Goal: Task Accomplishment & Management: Complete application form

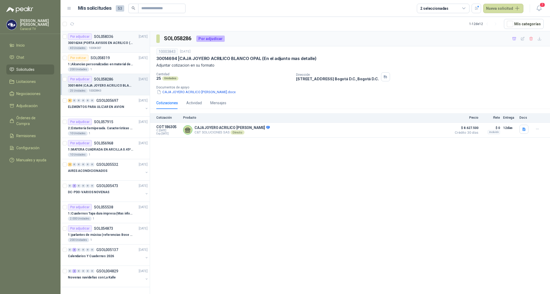
click at [111, 44] on p "30016244 | PORTA AVISOS EN ACRILICO (En el adjunto mas informacion)" at bounding box center [101, 43] width 66 height 5
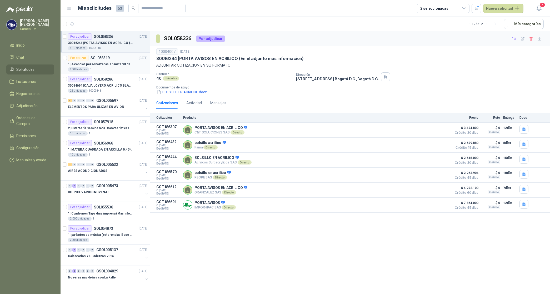
click at [109, 61] on div "1 | Alcancías personalizadas en material de cerámica (VER ADJUNTO)" at bounding box center [108, 64] width 80 height 6
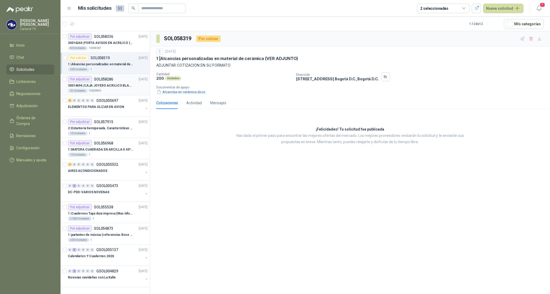
click at [100, 81] on p "SOL058286" at bounding box center [103, 79] width 19 height 4
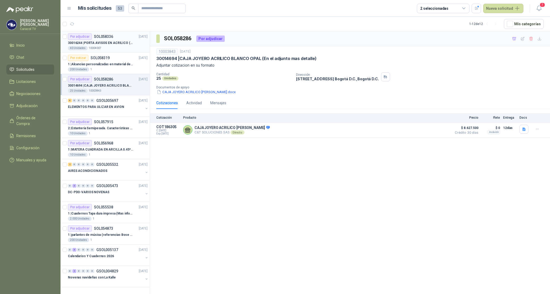
click at [118, 40] on div "30016244 | PORTA AVISOS EN ACRILICO (En el adjunto mas informacion)" at bounding box center [108, 43] width 80 height 6
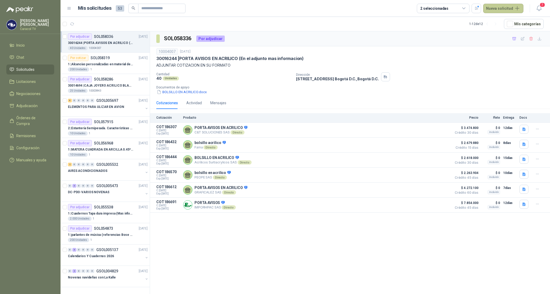
click at [502, 8] on button "Nueva solicitud" at bounding box center [503, 8] width 40 height 9
click at [508, 30] on link "Solicitud grupal" at bounding box center [509, 30] width 45 height 9
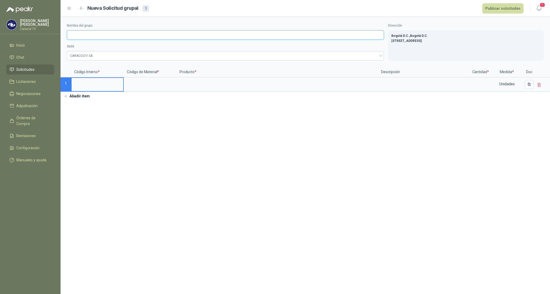
click at [98, 37] on input "Nombre del grupo" at bounding box center [225, 34] width 317 height 9
type input "**********"
click at [82, 80] on input at bounding box center [98, 83] width 52 height 10
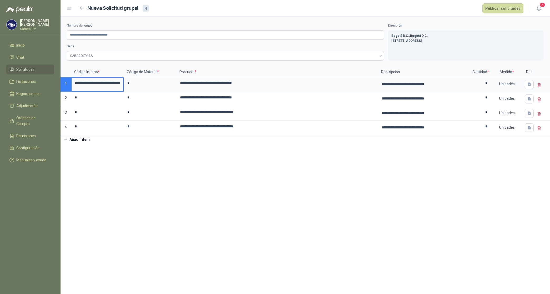
click at [90, 82] on input "**********" at bounding box center [98, 83] width 52 height 10
type input "***"
click at [529, 84] on icon "button" at bounding box center [529, 84] width 3 height 3
click at [503, 120] on div "Cargar archivo" at bounding box center [501, 119] width 24 height 11
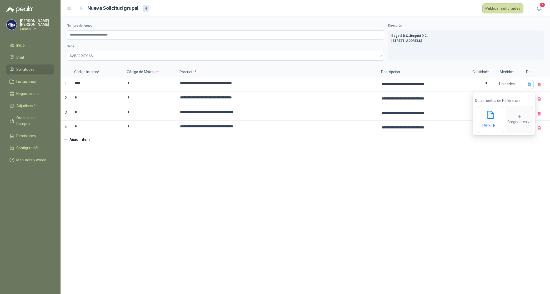
click at [513, 171] on section "**********" at bounding box center [306, 155] width 490 height 277
click at [531, 101] on icon "button" at bounding box center [529, 99] width 4 height 4
click at [500, 133] on icon at bounding box center [501, 131] width 5 height 5
click at [463, 183] on section "**********" at bounding box center [306, 155] width 490 height 277
click at [528, 114] on icon "button" at bounding box center [529, 113] width 3 height 3
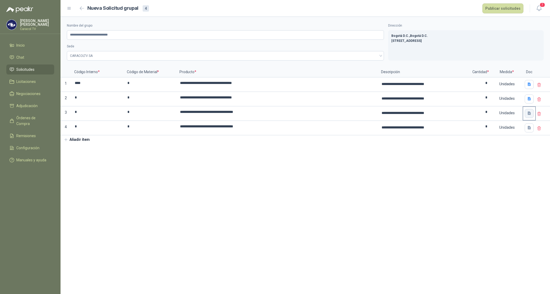
click at [528, 114] on icon "button" at bounding box center [529, 113] width 3 height 3
click at [530, 115] on icon "button" at bounding box center [529, 113] width 3 height 3
click at [503, 149] on div "Cargar archivo" at bounding box center [501, 149] width 24 height 11
click at [450, 189] on section "**********" at bounding box center [306, 155] width 490 height 277
click at [527, 129] on icon "button" at bounding box center [529, 128] width 4 height 4
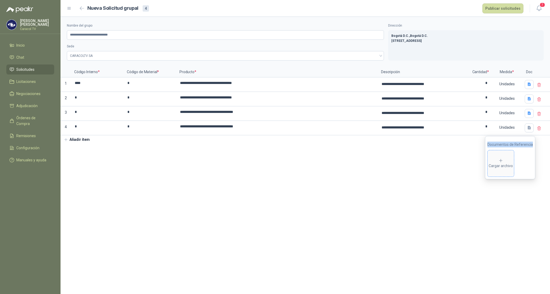
click at [502, 158] on icon at bounding box center [501, 160] width 5 height 5
click at [247, 174] on section "**********" at bounding box center [306, 155] width 490 height 277
click at [503, 10] on button "Publicar solicitudes" at bounding box center [503, 8] width 41 height 10
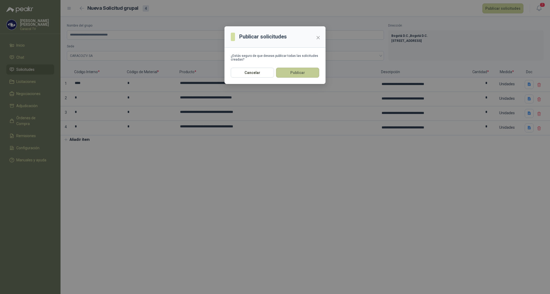
click at [300, 77] on button "Publicar" at bounding box center [297, 73] width 43 height 10
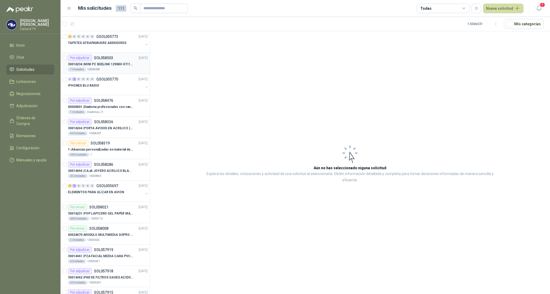
click at [115, 63] on p "30016234 | MINI PC BEELINK 12900H GTI12 I9" at bounding box center [101, 64] width 66 height 5
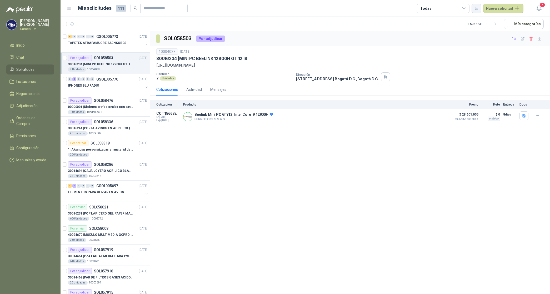
click at [478, 6] on button "button" at bounding box center [476, 8] width 9 height 9
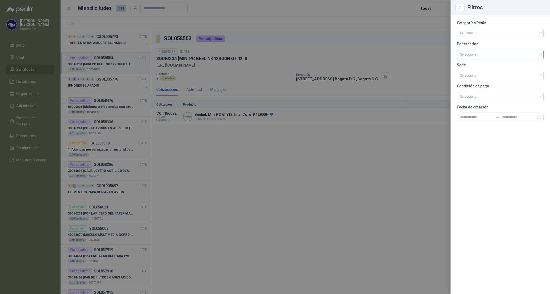
click at [469, 52] on input "search" at bounding box center [500, 54] width 81 height 8
click at [475, 81] on div "[PERSON_NAME]" at bounding box center [500, 83] width 78 height 6
click at [444, 9] on div at bounding box center [275, 147] width 550 height 294
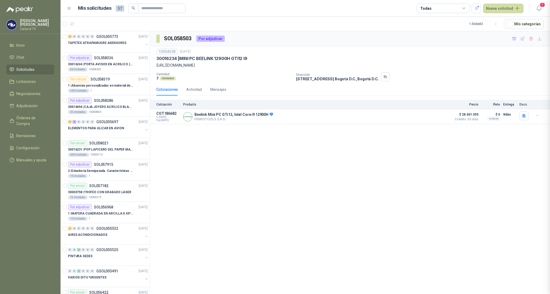
click at [444, 9] on div "Todas" at bounding box center [443, 8] width 53 height 9
drag, startPoint x: 444, startPoint y: 9, endPoint x: 440, endPoint y: 27, distance: 18.1
click at [440, 27] on button "11 Por cotizar" at bounding box center [445, 30] width 48 height 8
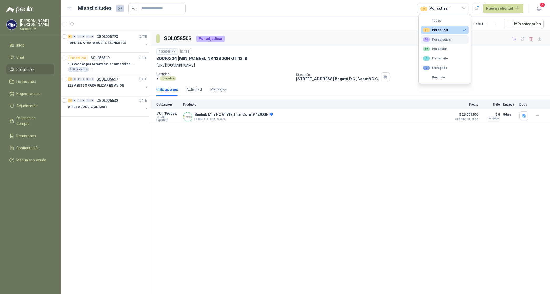
click at [440, 41] on div "16 Por adjudicar" at bounding box center [437, 39] width 29 height 4
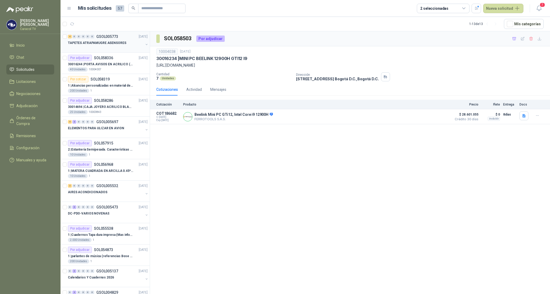
click at [114, 44] on p "TAPETES ATRAPAMUGRE ASENSORES" at bounding box center [97, 43] width 58 height 5
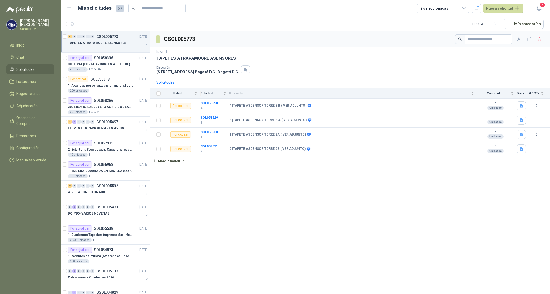
click at [114, 44] on p "TAPETES ATRAPAMUGRE ASENSORES" at bounding box center [97, 43] width 58 height 5
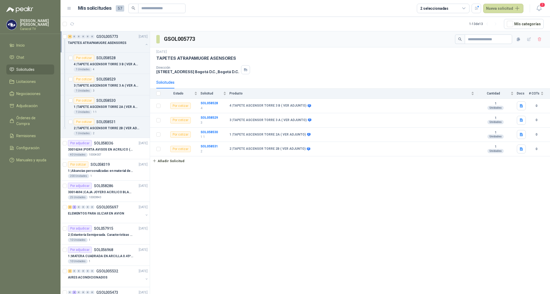
click at [115, 42] on p "TAPETES ATRAPAMUGRE ASENSORES" at bounding box center [97, 43] width 58 height 5
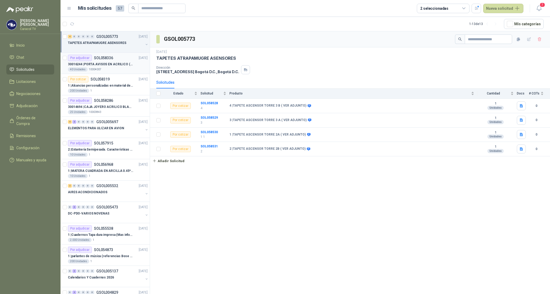
click at [107, 64] on p "30016244 | PORTA AVISOS EN ACRILICO (En el adjunto mas informacion)" at bounding box center [101, 64] width 66 height 5
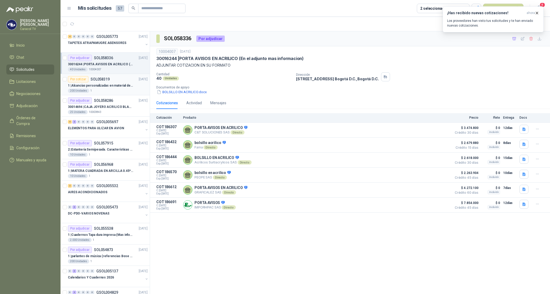
click at [104, 85] on p "1 | Alcancías personalizadas en material de cerámica (VER ADJUNTO)" at bounding box center [101, 85] width 66 height 5
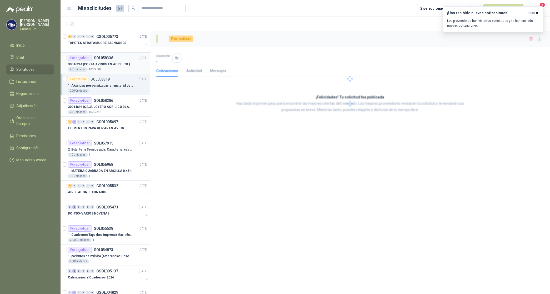
click at [111, 61] on div "30016244 | PORTA AVISOS EN ACRILICO (En el adjunto mas informacion)" at bounding box center [108, 64] width 80 height 6
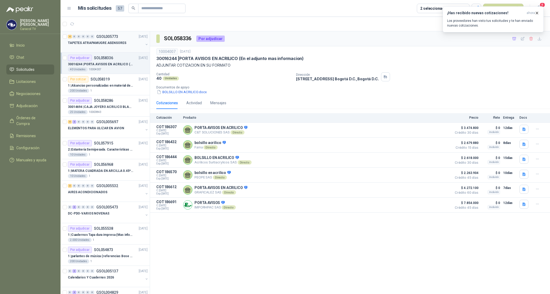
click at [96, 44] on p "TAPETES ATRAPAMUGRE ASENSORES" at bounding box center [97, 43] width 58 height 5
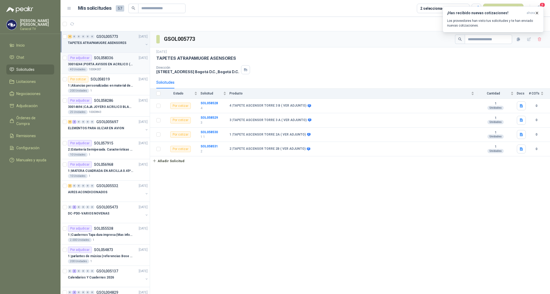
click at [97, 64] on p "30016244 | PORTA AVISOS EN ACRILICO (En el adjunto mas informacion)" at bounding box center [101, 64] width 66 height 5
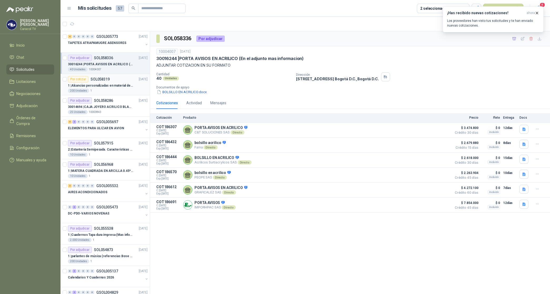
click at [99, 85] on p "1 | Alcancías personalizadas en material de cerámica (VER ADJUNTO)" at bounding box center [101, 85] width 66 height 5
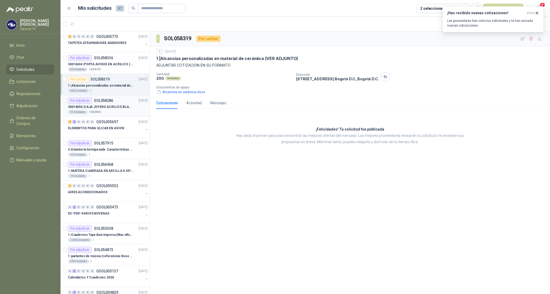
click at [100, 106] on p "30014694 | CAJA JOYERO ACRILICO [PERSON_NAME] (En el adjunto mas detalle)" at bounding box center [101, 107] width 66 height 5
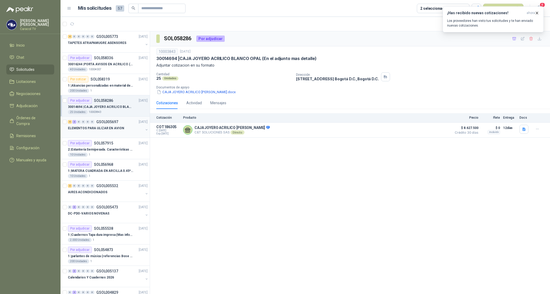
click at [100, 126] on p "ELEMENTOS PARA ULIZAR EN AVION" at bounding box center [96, 128] width 56 height 5
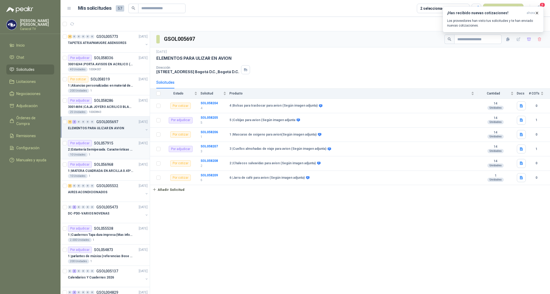
click at [108, 152] on p "2 | Estantería Semipesada. Características en el adjunto" at bounding box center [101, 149] width 66 height 5
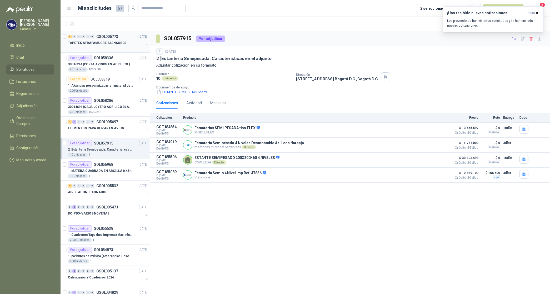
click at [109, 43] on p "TAPETES ATRAPAMUGRE ASENSORES" at bounding box center [97, 43] width 58 height 5
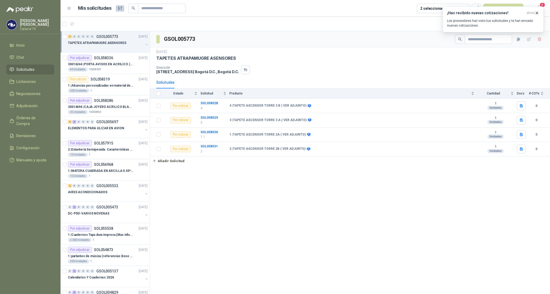
click at [453, 59] on div "TAPETES ATRAPAMUGRE ASENSORES" at bounding box center [350, 59] width 388 height 6
click at [414, 21] on article "1 - 13 de 13 Mís categorías" at bounding box center [306, 24] width 490 height 14
click at [535, 12] on icon "button" at bounding box center [537, 13] width 4 height 4
click at [500, 7] on button "Nueva solicitud" at bounding box center [503, 8] width 40 height 9
click at [504, 29] on link "Solicitud grupal" at bounding box center [509, 30] width 45 height 9
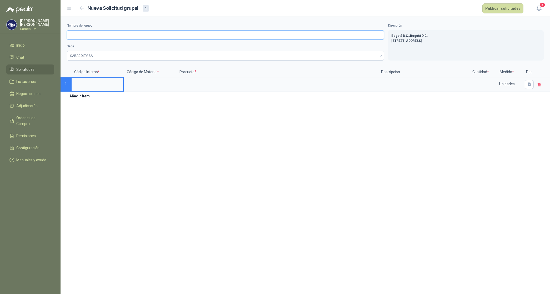
click at [82, 36] on input "Nombre del grupo" at bounding box center [225, 34] width 317 height 9
paste input "*"
click at [82, 35] on input "Nombre del grupo" at bounding box center [225, 34] width 317 height 9
type input "**********"
click at [92, 80] on input at bounding box center [98, 83] width 52 height 10
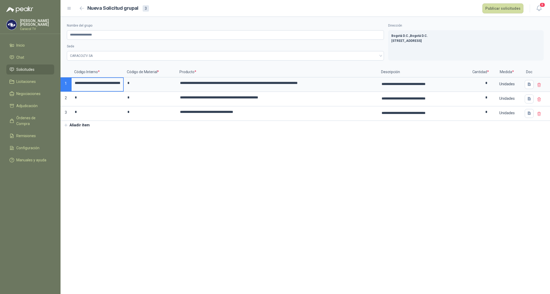
click at [89, 82] on input "**********" at bounding box center [98, 83] width 52 height 10
type input "*"
click at [531, 84] on icon "button" at bounding box center [529, 84] width 4 height 4
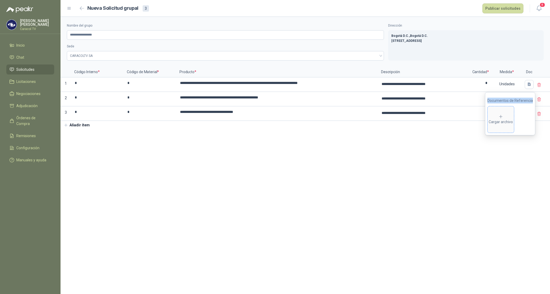
click at [507, 118] on div "Cargar archivo" at bounding box center [501, 119] width 24 height 11
click at [496, 163] on section "**********" at bounding box center [306, 155] width 490 height 277
click at [527, 100] on button "button" at bounding box center [529, 99] width 9 height 9
click at [509, 133] on div "Cargar archivo" at bounding box center [501, 134] width 24 height 11
click at [512, 203] on section "**********" at bounding box center [306, 155] width 490 height 277
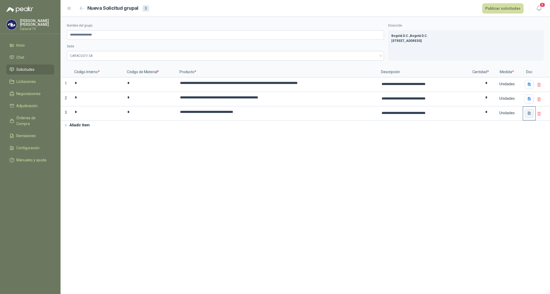
click at [527, 113] on button "button" at bounding box center [529, 113] width 9 height 9
click at [499, 148] on div "Cargar archivo" at bounding box center [501, 149] width 24 height 11
click at [446, 159] on section "**********" at bounding box center [306, 155] width 490 height 277
click at [485, 98] on input "*" at bounding box center [481, 97] width 20 height 10
type input "*"
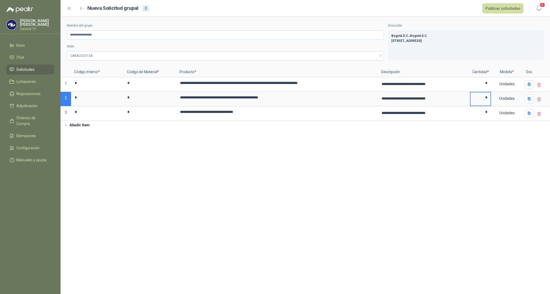
click at [514, 140] on section "**********" at bounding box center [306, 155] width 490 height 277
click at [486, 82] on input "*" at bounding box center [481, 83] width 20 height 10
type input "*"
drag, startPoint x: 498, startPoint y: 158, endPoint x: 498, endPoint y: 155, distance: 3.4
click at [498, 155] on section "**********" at bounding box center [306, 155] width 490 height 277
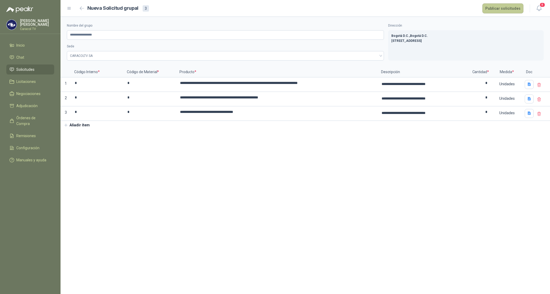
click at [490, 9] on button "Publicar solicitudes" at bounding box center [503, 8] width 41 height 10
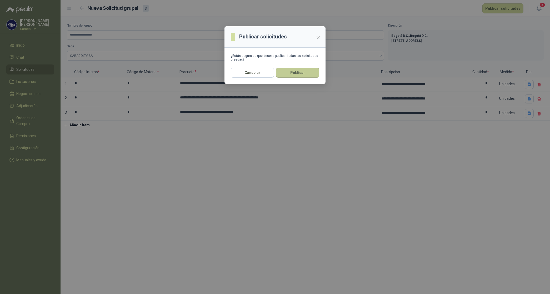
click at [311, 75] on button "Publicar" at bounding box center [297, 73] width 43 height 10
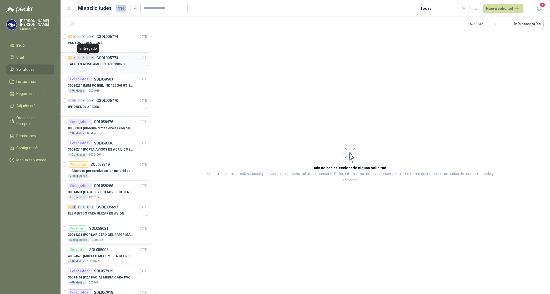
click at [87, 62] on div "TAPETES ATRAPAMUGRE ASENSORES" at bounding box center [106, 64] width 76 height 6
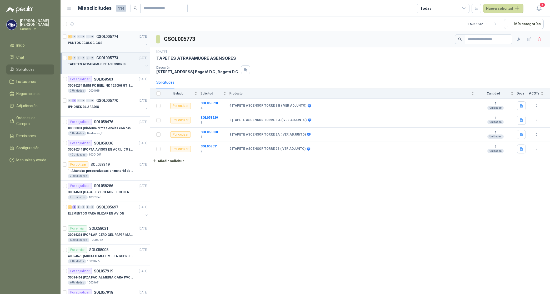
click at [87, 40] on div "PUNTOS ECOLOGICOS" at bounding box center [106, 43] width 76 height 6
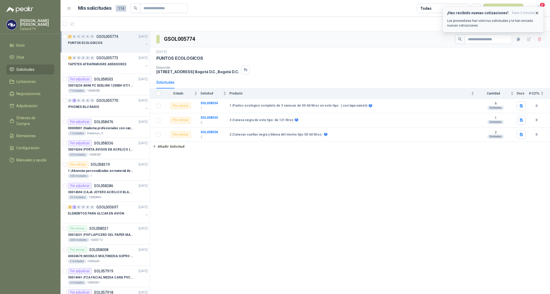
click at [536, 12] on icon "button" at bounding box center [537, 13] width 4 height 4
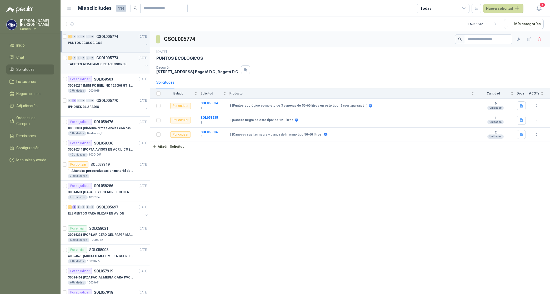
click at [100, 68] on div at bounding box center [106, 69] width 76 height 4
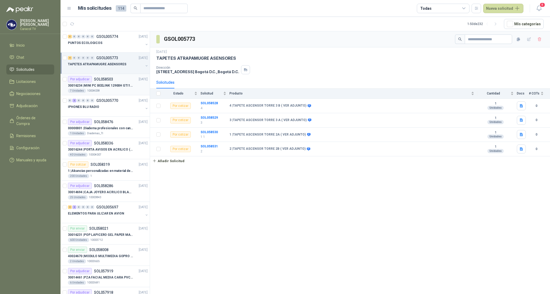
click at [99, 82] on div "30016234 | MINI PC BEELINK 12900H GTI12 I9" at bounding box center [108, 85] width 80 height 6
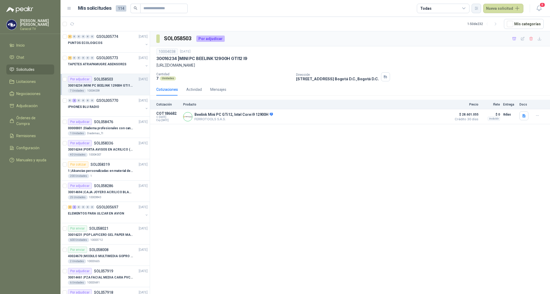
click at [479, 8] on icon "button" at bounding box center [476, 8] width 4 height 4
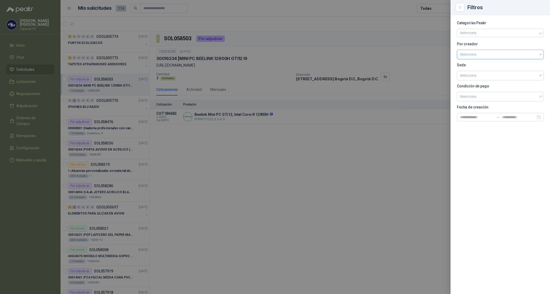
click at [467, 55] on input "search" at bounding box center [500, 54] width 81 height 8
click at [483, 82] on div "[PERSON_NAME]" at bounding box center [500, 83] width 78 height 6
click at [435, 6] on div at bounding box center [275, 147] width 550 height 294
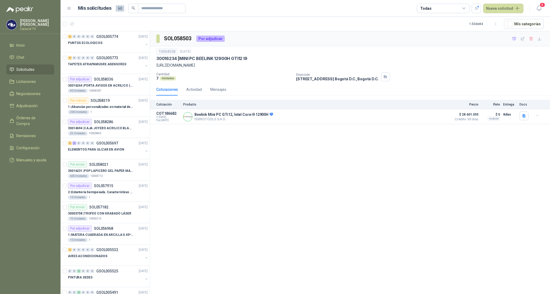
click at [436, 9] on div "Todas" at bounding box center [443, 8] width 53 height 9
click at [440, 29] on div "14 Por cotizar" at bounding box center [435, 30] width 25 height 4
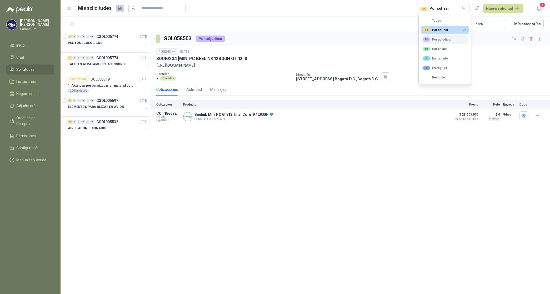
click at [444, 38] on div "16 Por adjudicar" at bounding box center [437, 39] width 29 height 4
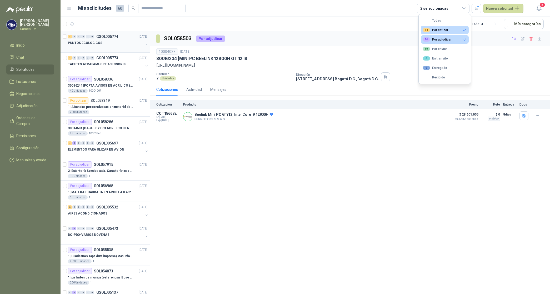
click at [99, 40] on div "PUNTOS ECOLOGICOS" at bounding box center [106, 43] width 76 height 6
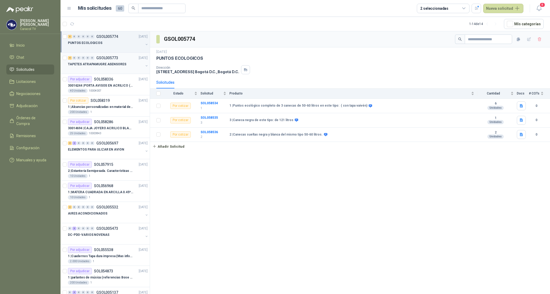
click at [106, 63] on p "TAPETES ATRAPAMUGRE ASENSORES" at bounding box center [97, 64] width 58 height 5
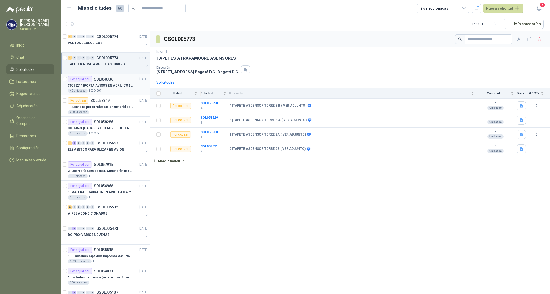
click at [108, 85] on p "30016244 | PORTA AVISOS EN ACRILICO (En el adjunto mas informacion)" at bounding box center [101, 85] width 66 height 5
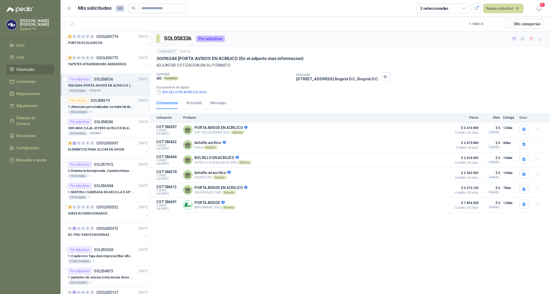
click at [109, 105] on p "1 | Alcancías personalizadas en material de cerámica (VER ADJUNTO)" at bounding box center [101, 107] width 66 height 5
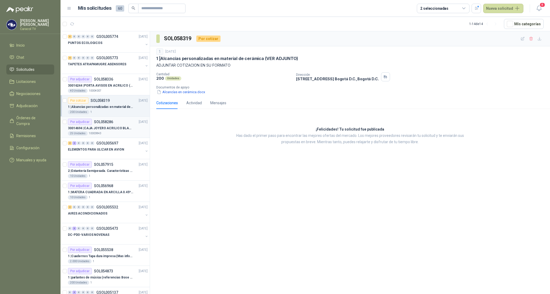
click at [108, 130] on p "30014694 | CAJA JOYERO ACRILICO [PERSON_NAME] (En el adjunto mas detalle)" at bounding box center [101, 128] width 66 height 5
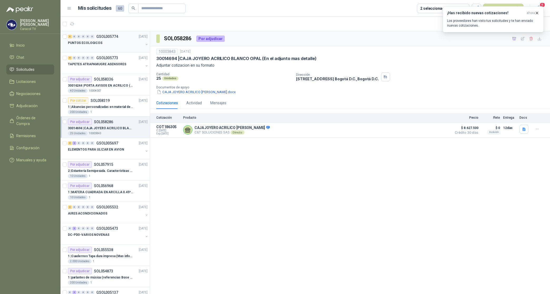
click at [94, 38] on span "0" at bounding box center [92, 37] width 4 height 4
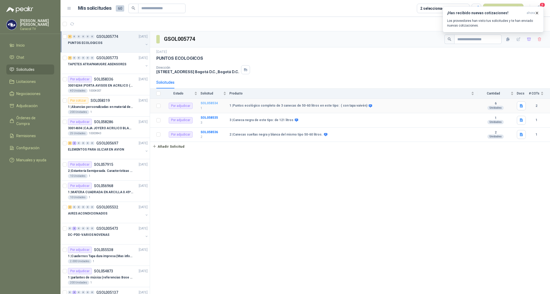
click at [212, 105] on b "SOL058534" at bounding box center [209, 103] width 17 height 4
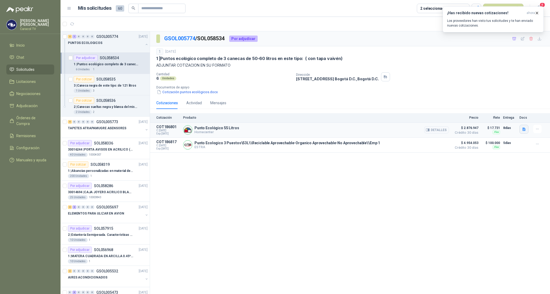
click at [526, 128] on icon "button" at bounding box center [524, 129] width 4 height 4
click at [518, 113] on button "image.png" at bounding box center [514, 113] width 23 height 6
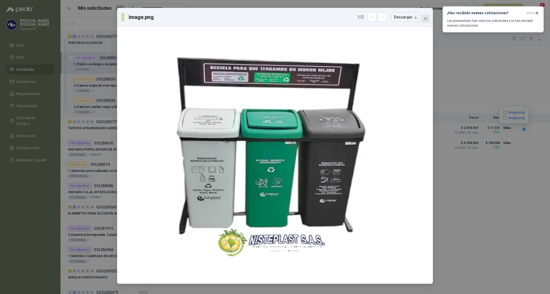
click at [425, 19] on icon "close" at bounding box center [425, 18] width 3 height 3
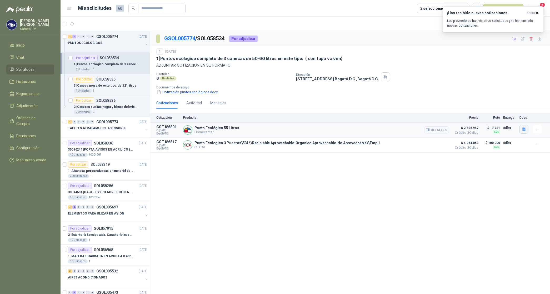
click at [523, 128] on icon "button" at bounding box center [524, 129] width 4 height 4
click at [520, 118] on button "image.png" at bounding box center [514, 118] width 23 height 6
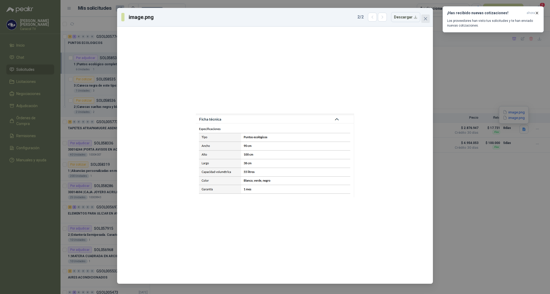
click at [426, 20] on icon "close" at bounding box center [426, 19] width 4 height 4
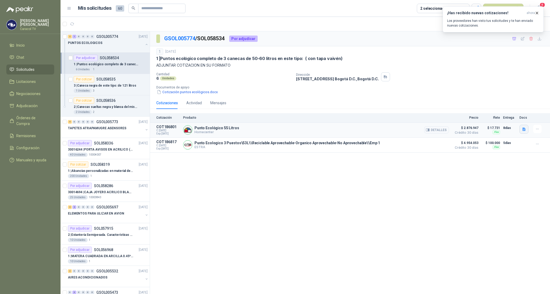
click at [525, 128] on icon "button" at bounding box center [524, 129] width 4 height 4
click at [115, 86] on p "3 | Caneca negra de este tipo: de 121 litros" at bounding box center [105, 85] width 63 height 5
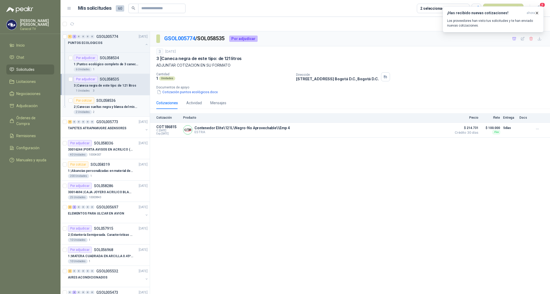
click at [108, 106] on p "2 | Canecas sueltas negra y blanca del mismo tipo 50-60 litros." at bounding box center [107, 107] width 66 height 5
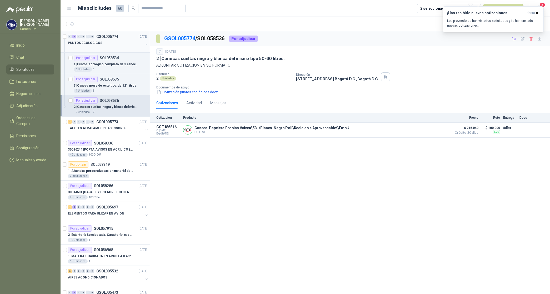
click at [89, 43] on p "PUNTOS ECOLOGICOS" at bounding box center [85, 43] width 34 height 5
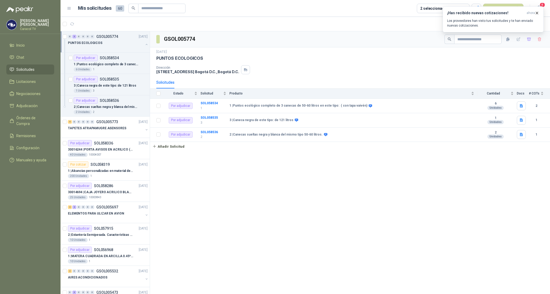
click at [90, 44] on p "PUNTOS ECOLOGICOS" at bounding box center [85, 43] width 34 height 5
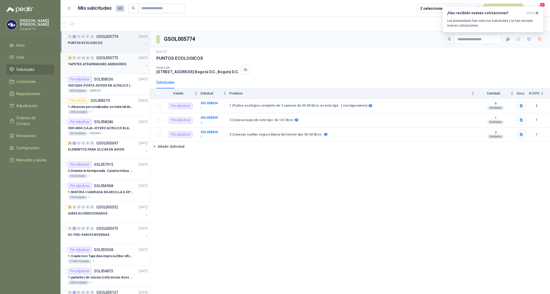
click at [99, 62] on p "TAPETES ATRAPAMUGRE ASENSORES" at bounding box center [97, 64] width 58 height 5
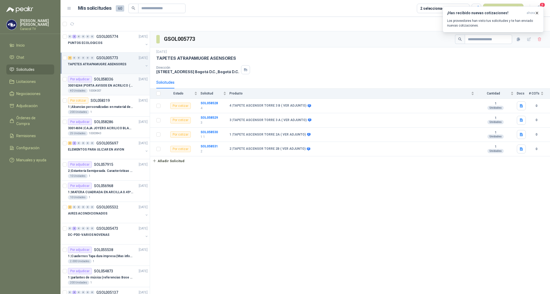
click at [110, 85] on p "30016244 | PORTA AVISOS EN ACRILICO (En el adjunto mas informacion)" at bounding box center [101, 85] width 66 height 5
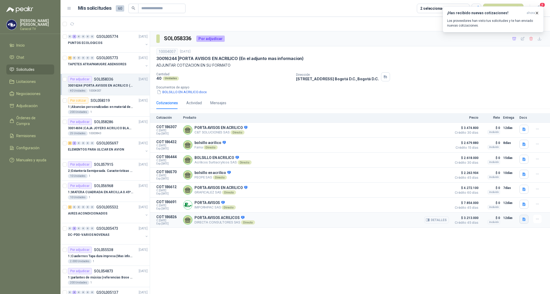
click at [527, 222] on button "button" at bounding box center [524, 219] width 9 height 9
click at [504, 208] on button "CARACOL TV PORTA AVISOS ACRILICOS 6084.pdf" at bounding box center [484, 211] width 84 height 6
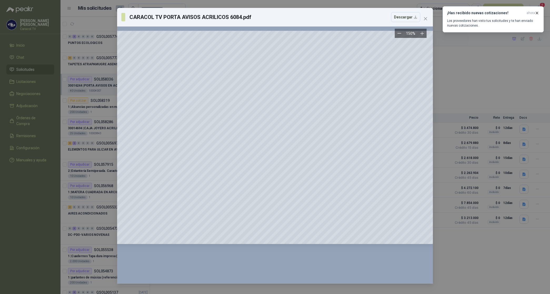
scroll to position [0, 22]
click at [425, 19] on icon "close" at bounding box center [425, 18] width 3 height 3
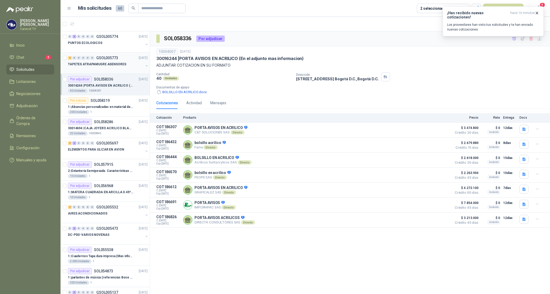
click at [101, 66] on p "TAPETES ATRAPAMUGRE ASENSORES" at bounding box center [97, 64] width 58 height 5
